Goal: Information Seeking & Learning: Learn about a topic

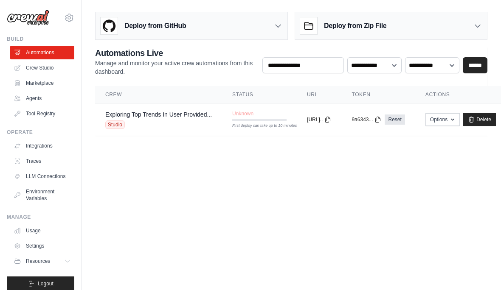
click at [31, 70] on link "Crew Studio" at bounding box center [42, 68] width 64 height 14
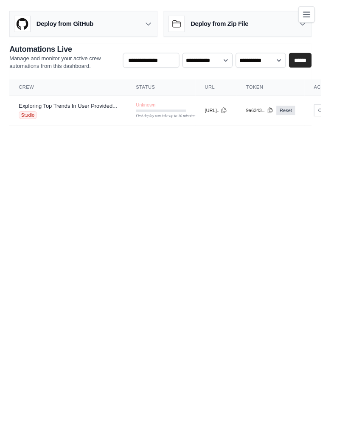
click at [53, 115] on link "Exploring Top Trends In User Provided..." at bounding box center [73, 114] width 106 height 7
click at [37, 113] on link "Exploring Top Trends In User Provided..." at bounding box center [73, 114] width 106 height 7
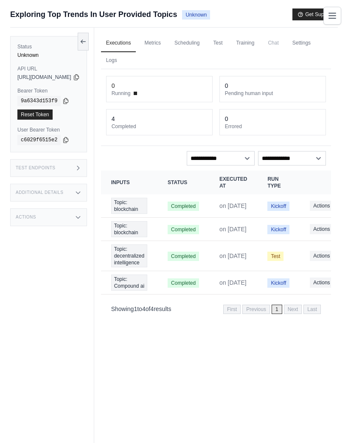
click at [166, 48] on link "Metrics" at bounding box center [152, 43] width 27 height 18
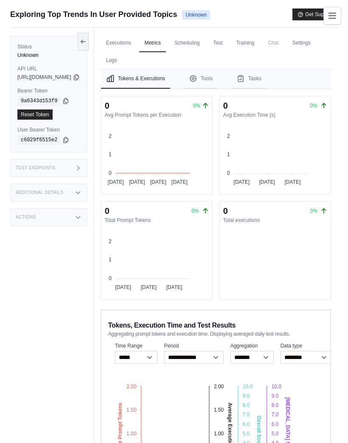
scroll to position [10, 0]
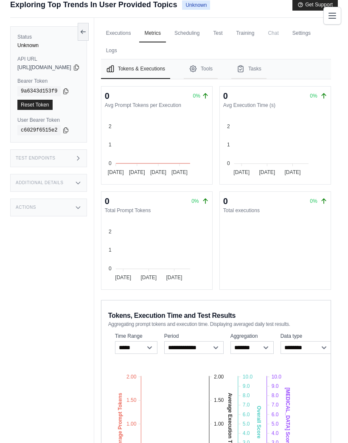
click at [259, 29] on link "Training" at bounding box center [245, 34] width 28 height 18
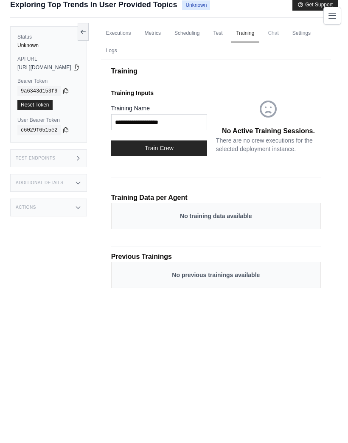
click at [89, 35] on button at bounding box center [83, 32] width 11 height 18
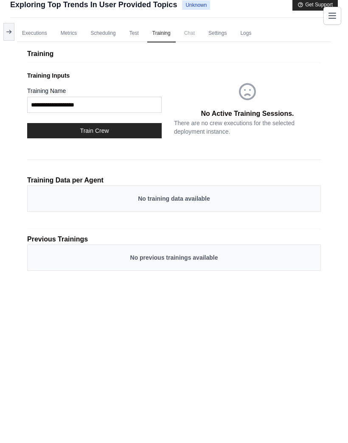
click at [10, 32] on icon at bounding box center [9, 32] width 5 height 0
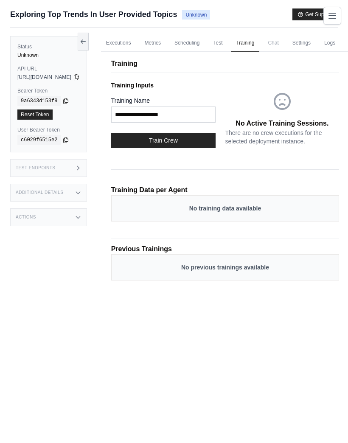
click at [316, 11] on button "Get Support" at bounding box center [314, 14] width 45 height 12
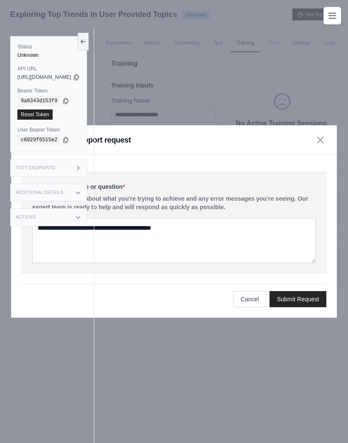
click at [322, 146] on button "button" at bounding box center [320, 140] width 12 height 12
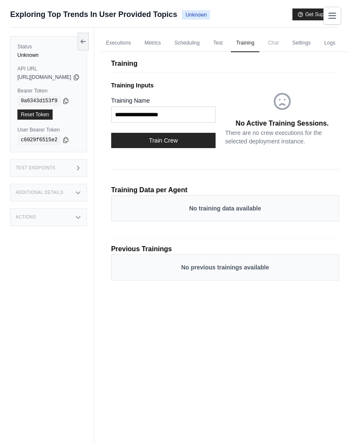
click at [87, 41] on icon at bounding box center [83, 41] width 7 height 7
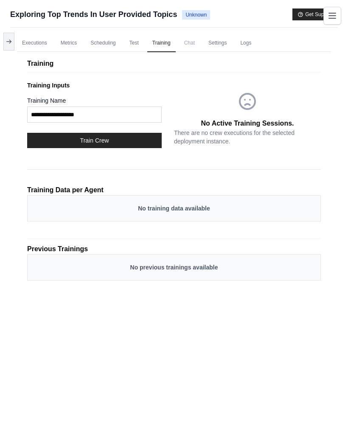
click at [339, 7] on button "Toggle navigation" at bounding box center [332, 16] width 18 height 18
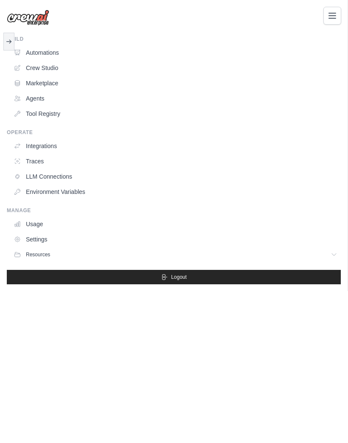
click at [48, 50] on link "Automations" at bounding box center [175, 53] width 331 height 14
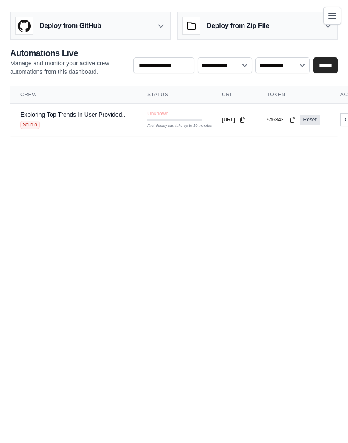
click at [82, 21] on h3 "Deploy from GitHub" at bounding box center [70, 26] width 62 height 10
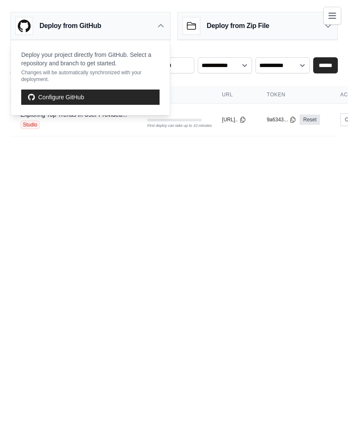
click at [185, 231] on body "hassamali2008@gmail.com Settings Build Automations Crew Studio" at bounding box center [174, 221] width 348 height 443
click at [260, 29] on h3 "Deploy from Zip File" at bounding box center [238, 26] width 62 height 10
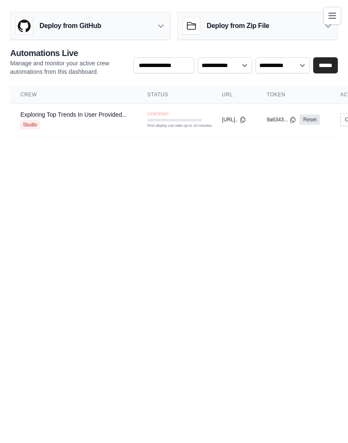
click at [329, 16] on icon "Toggle navigation" at bounding box center [332, 15] width 7 height 5
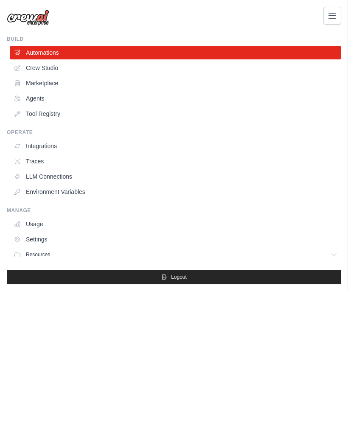
click at [37, 226] on link "Usage" at bounding box center [175, 224] width 331 height 14
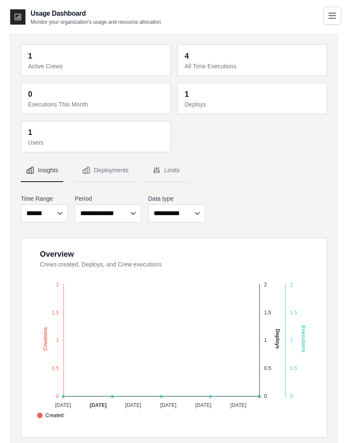
click at [103, 168] on button "Deployments" at bounding box center [105, 170] width 57 height 23
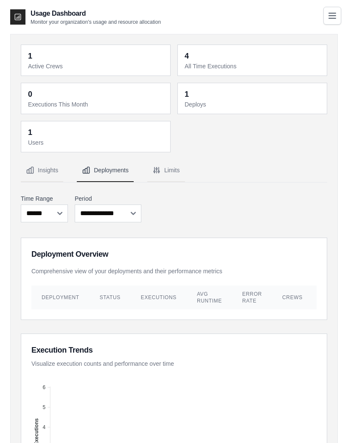
click at [165, 166] on button "Limits" at bounding box center [166, 170] width 38 height 23
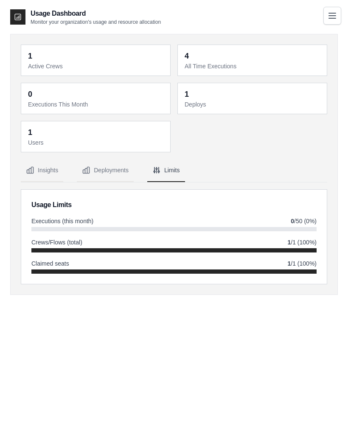
click at [49, 221] on span "Executions (this month)" at bounding box center [62, 221] width 62 height 8
click at [39, 60] on dd "1" at bounding box center [96, 56] width 137 height 12
click at [36, 53] on dd "1" at bounding box center [96, 56] width 137 height 12
click at [33, 63] on dt "Active Crews" at bounding box center [96, 66] width 137 height 8
click at [328, 5] on main "Usage Dashboard Monitor your organization's usage and resource allocation 1 Act…" at bounding box center [174, 230] width 348 height 460
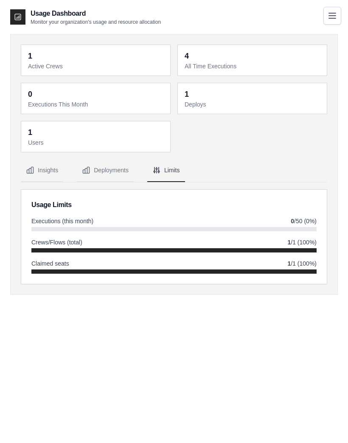
click at [333, 17] on icon "Toggle navigation" at bounding box center [332, 16] width 10 height 10
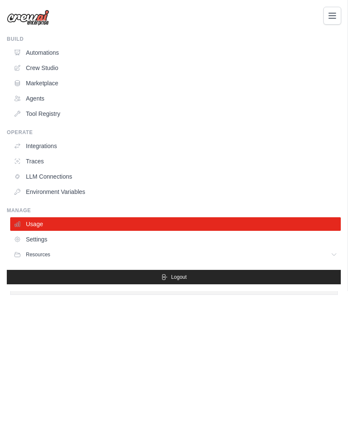
click at [35, 113] on link "Tool Registry" at bounding box center [175, 114] width 331 height 14
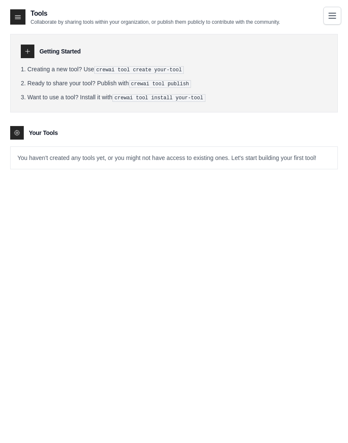
click at [331, 14] on icon "Toggle navigation" at bounding box center [332, 16] width 10 height 10
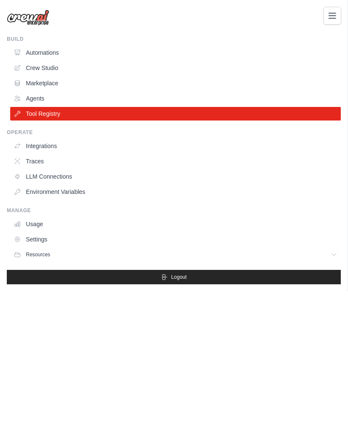
click at [25, 64] on link "Crew Studio" at bounding box center [175, 68] width 331 height 14
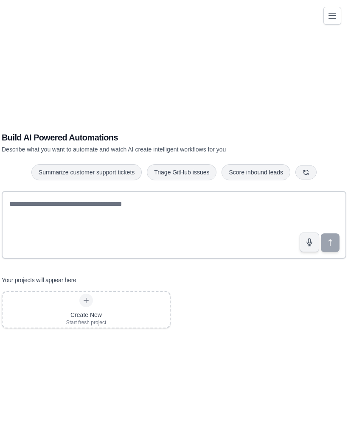
click at [334, 14] on icon "Toggle navigation" at bounding box center [332, 16] width 10 height 10
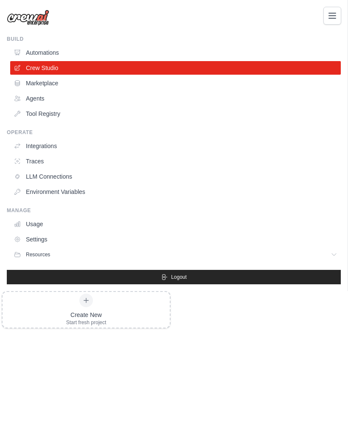
click at [37, 52] on link "Automations" at bounding box center [175, 53] width 331 height 14
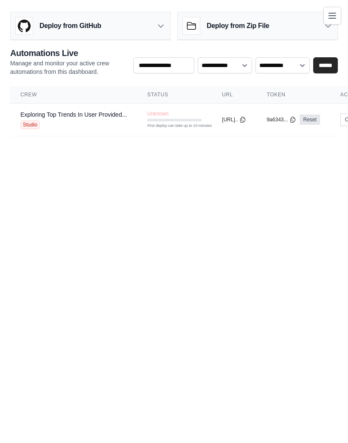
click at [39, 117] on link "Exploring Top Trends In User Provided..." at bounding box center [73, 114] width 106 height 7
click at [332, 14] on icon "Toggle navigation" at bounding box center [332, 16] width 10 height 10
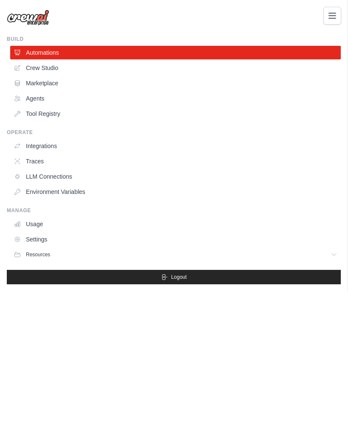
click at [31, 163] on link "Traces" at bounding box center [175, 161] width 331 height 14
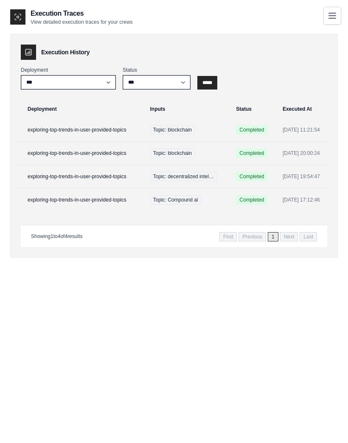
click at [39, 129] on td "exploring-top-trends-in-user-provided-topics" at bounding box center [81, 129] width 128 height 23
click at [330, 16] on icon "Toggle navigation" at bounding box center [332, 16] width 10 height 10
